Goal: Transaction & Acquisition: Purchase product/service

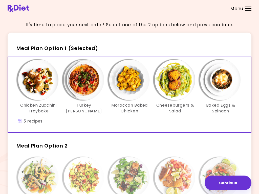
click at [224, 80] on img "Info - Baked Eggs & Spinach - Meal Plan Option 1 (Selected)" at bounding box center [220, 80] width 40 height 40
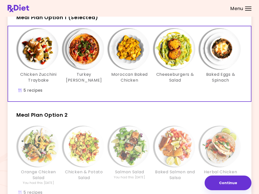
scroll to position [31, 0]
click at [120, 159] on img "Info - Salmon Salad - Meal Plan Option 2" at bounding box center [129, 147] width 40 height 40
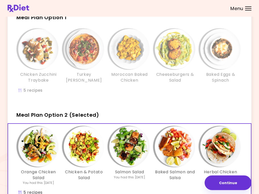
scroll to position [31, 0]
click at [142, 100] on div "Chicken Zucchini Traybake Turkey Tomato Casserole Moroccan Baked Chicken Cheese…" at bounding box center [129, 63] width 243 height 75
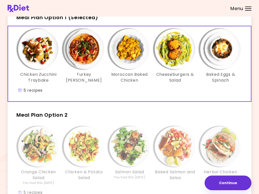
click at [81, 51] on img "Info - Turkey Tomato Casserole - Meal Plan Option 1 (Selected)" at bounding box center [84, 49] width 40 height 40
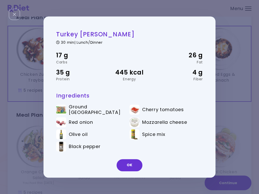
click at [132, 167] on button "OK" at bounding box center [130, 165] width 26 height 12
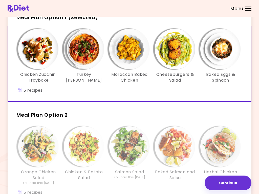
click at [125, 53] on img "Info - Moroccan Baked Chicken - Meal Plan Option 1 (Selected)" at bounding box center [129, 49] width 40 height 40
click at [177, 58] on img "Info - Cheeseburgers & Salad - Meal Plan Option 1 (Selected)" at bounding box center [175, 49] width 40 height 40
click at [223, 56] on img "Info - Baked Eggs & Spinach - Meal Plan Option 1 (Selected)" at bounding box center [220, 49] width 40 height 40
click at [226, 55] on img "Info - Baked Eggs & Spinach - Meal Plan Option 1 (Selected)" at bounding box center [220, 49] width 40 height 40
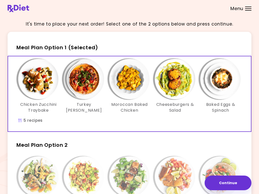
scroll to position [4, 0]
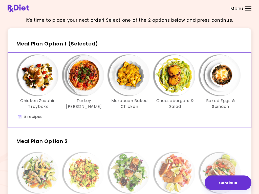
click at [180, 83] on img "Info - Cheeseburgers & Salad - Meal Plan Option 1 (Selected)" at bounding box center [175, 75] width 40 height 40
click at [137, 78] on img "Info - Moroccan Baked Chicken - Meal Plan Option 1 (Selected)" at bounding box center [129, 75] width 40 height 40
click at [90, 80] on img "Info - Turkey Tomato Casserole - Meal Plan Option 1 (Selected)" at bounding box center [84, 75] width 40 height 40
click at [40, 77] on img "Info - Chicken Zucchini Traybake - Meal Plan Option 1 (Selected)" at bounding box center [38, 75] width 40 height 40
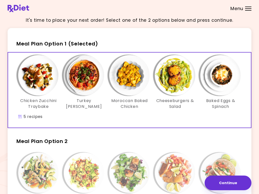
click at [139, 101] on h3 "Moroccan Baked Chicken" at bounding box center [129, 103] width 40 height 11
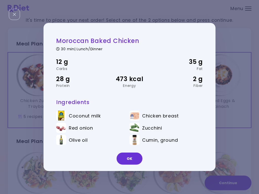
click at [132, 160] on button "OK" at bounding box center [130, 159] width 26 height 12
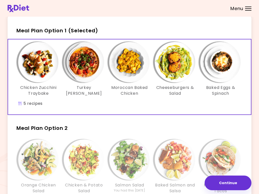
scroll to position [17, 0]
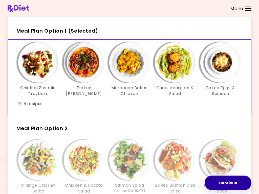
click at [229, 183] on button "Continue" at bounding box center [228, 183] width 47 height 15
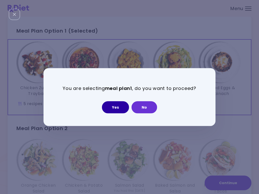
click at [118, 106] on button "Yes" at bounding box center [115, 107] width 27 height 12
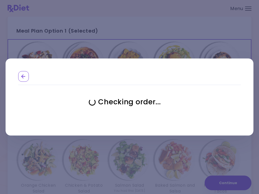
select select "**********"
select select "*"
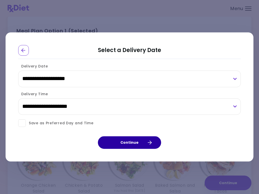
click at [135, 144] on button "Continue" at bounding box center [129, 143] width 63 height 13
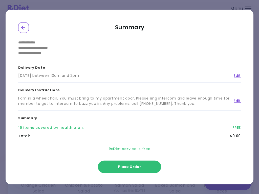
scroll to position [9, 0]
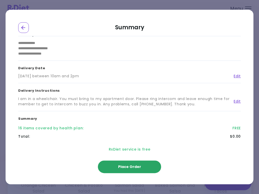
click at [132, 168] on span "Place Order" at bounding box center [129, 167] width 23 height 5
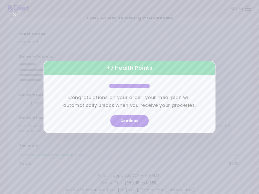
click at [130, 121] on button "Continue" at bounding box center [129, 121] width 38 height 12
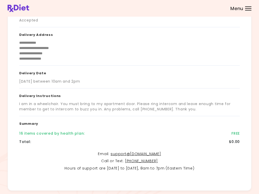
scroll to position [69, 0]
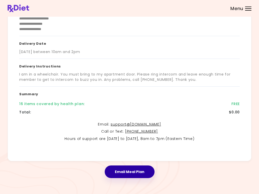
click at [133, 171] on button "Email Meal Plan" at bounding box center [130, 172] width 50 height 13
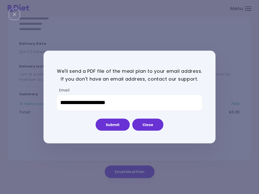
click at [117, 127] on button "Submit" at bounding box center [113, 125] width 34 height 12
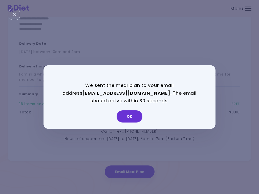
click at [134, 117] on button "OK" at bounding box center [130, 117] width 26 height 12
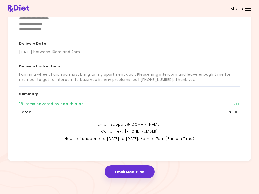
click at [249, 9] on div "Menu" at bounding box center [248, 9] width 6 height 4
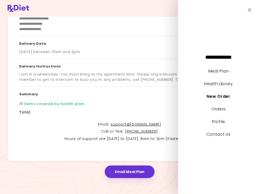
click at [220, 74] on link "Meal Plan" at bounding box center [219, 71] width 20 height 6
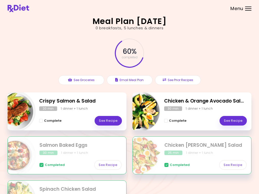
click at [213, 107] on div "30 min 1 dinner + 1 lunch" at bounding box center [205, 109] width 83 height 5
click at [234, 119] on link "See Recipe" at bounding box center [233, 121] width 27 height 10
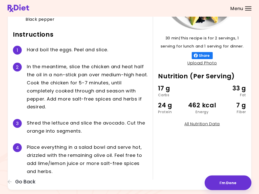
scroll to position [89, 0]
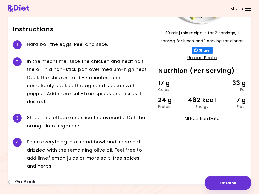
click at [230, 185] on button "I'm Done" at bounding box center [228, 183] width 47 height 15
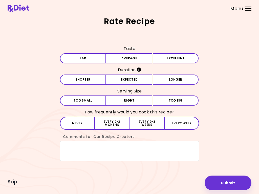
click at [242, 185] on button "Submit" at bounding box center [228, 183] width 47 height 15
click at [146, 60] on button "Average" at bounding box center [129, 58] width 46 height 10
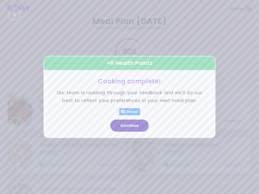
click at [136, 127] on button "Continue" at bounding box center [129, 126] width 38 height 12
